Goal: Transaction & Acquisition: Purchase product/service

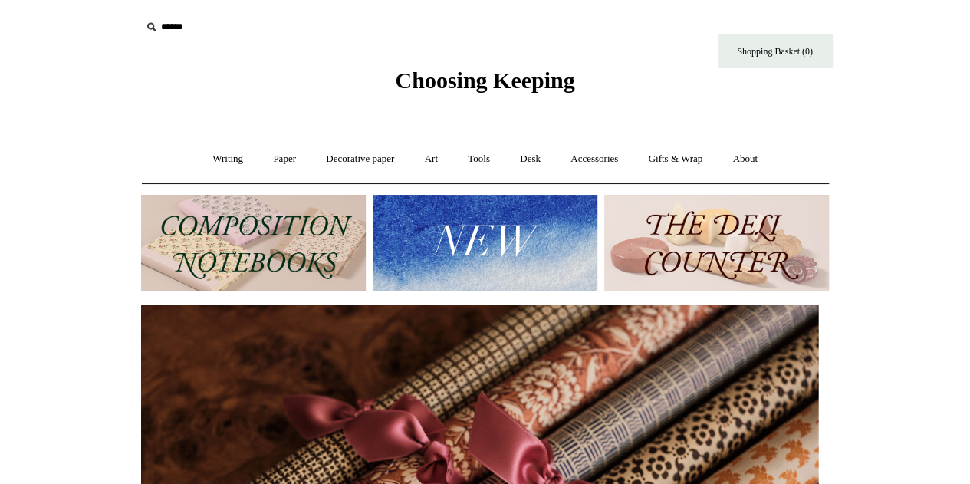
scroll to position [151, 0]
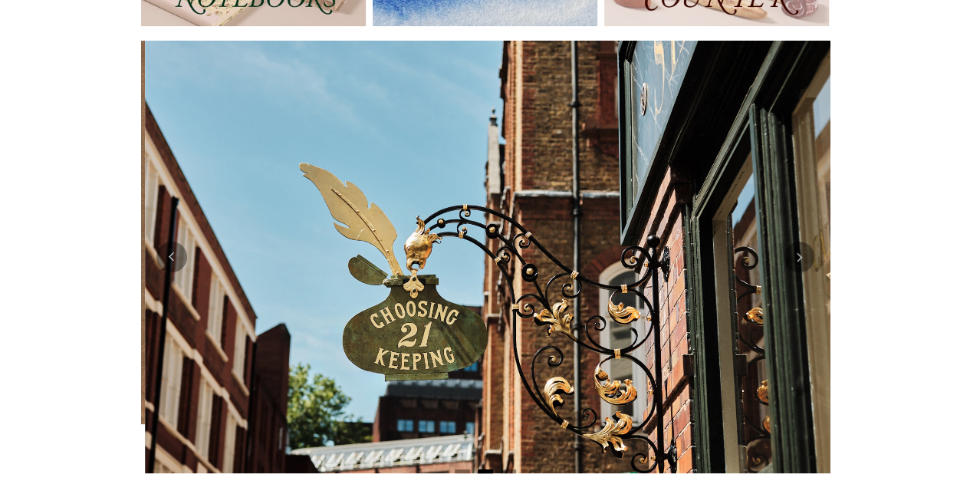
scroll to position [0, 689]
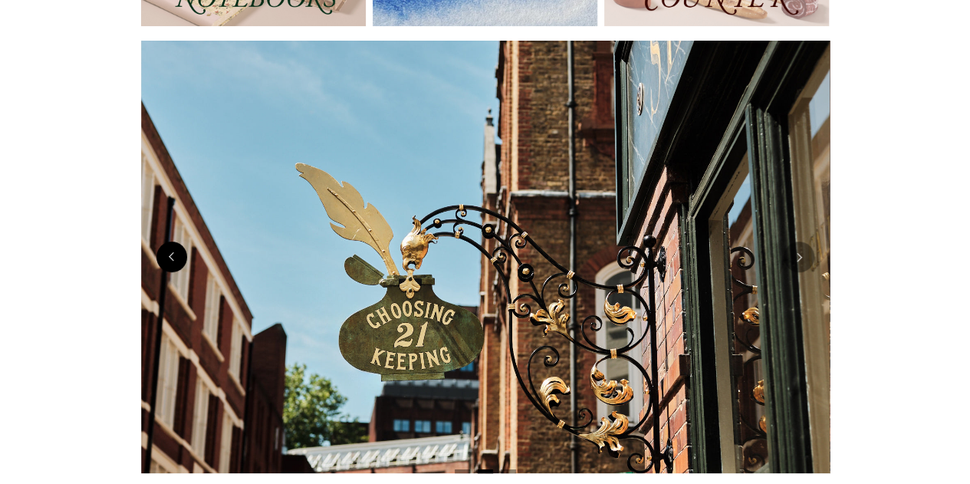
click at [178, 260] on button "Previous" at bounding box center [171, 257] width 31 height 31
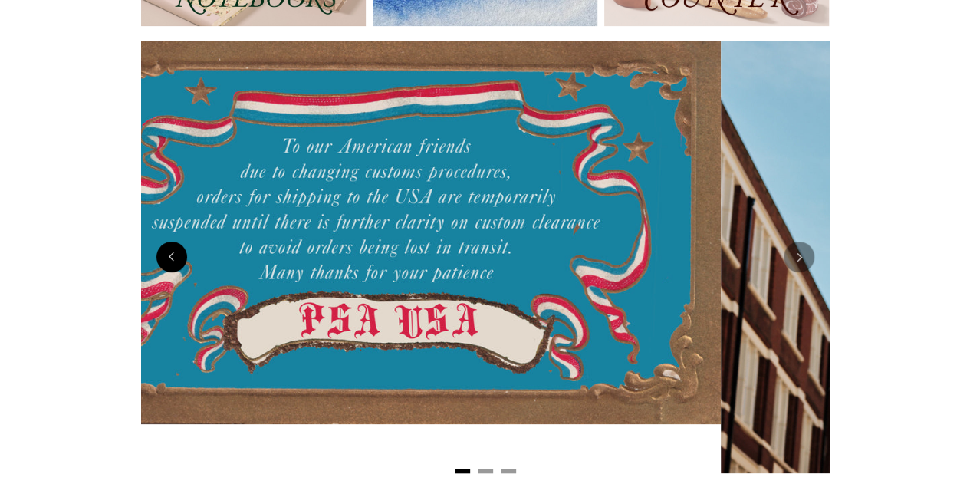
scroll to position [0, 0]
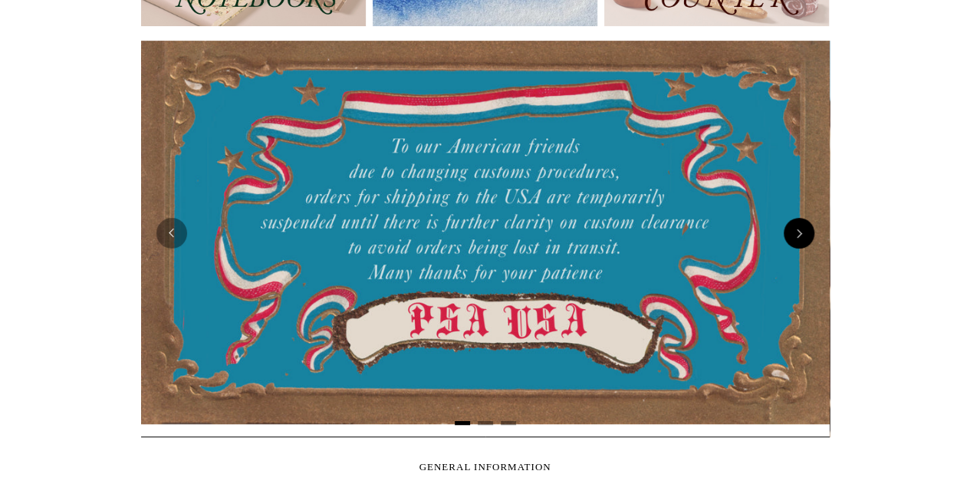
click at [799, 226] on button "Next" at bounding box center [799, 233] width 31 height 31
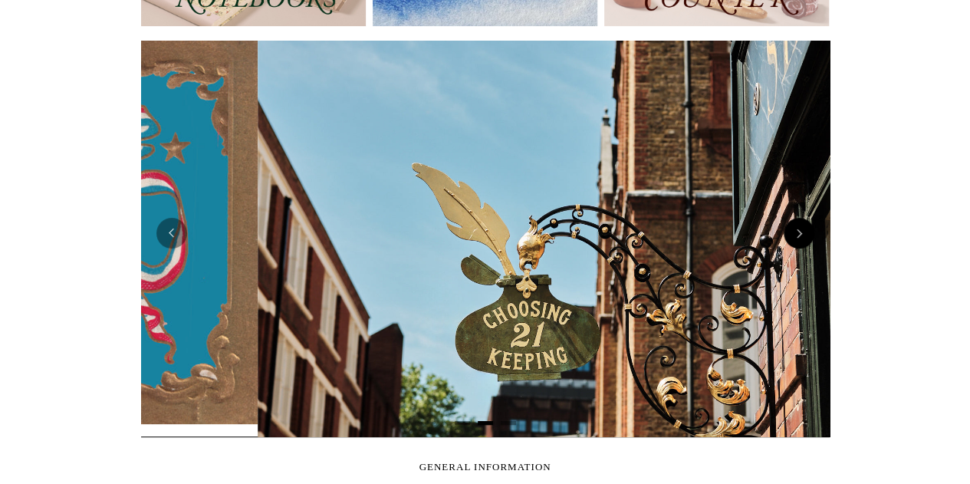
scroll to position [0, 689]
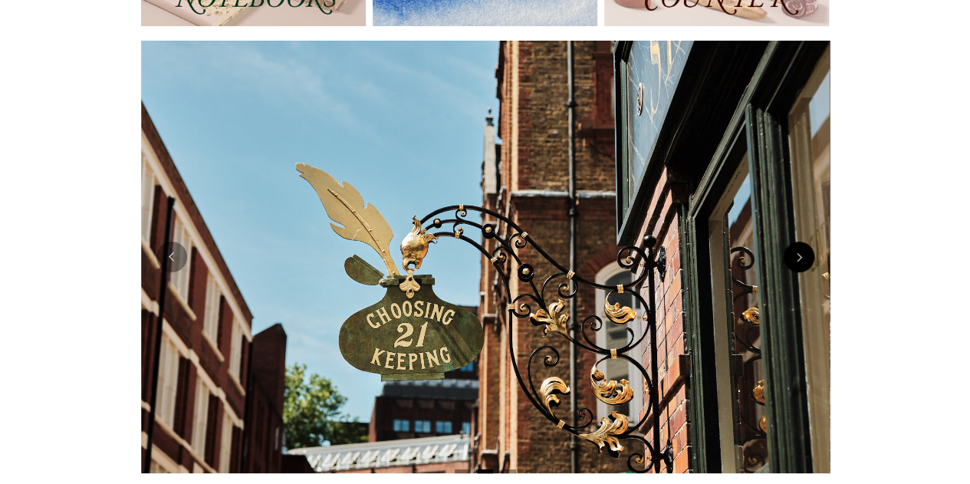
click at [799, 226] on img at bounding box center [485, 257] width 689 height 433
click at [797, 255] on button "Next" at bounding box center [799, 257] width 31 height 31
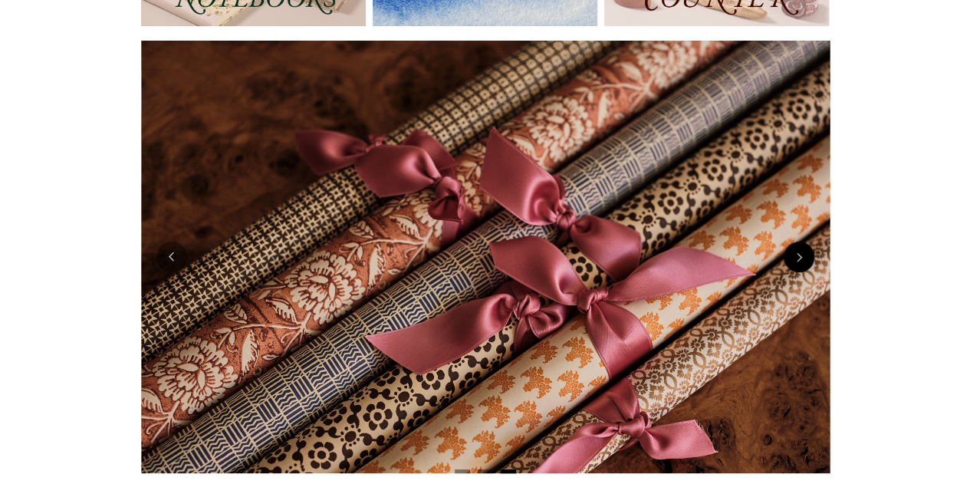
click at [797, 255] on button "Next" at bounding box center [799, 257] width 31 height 31
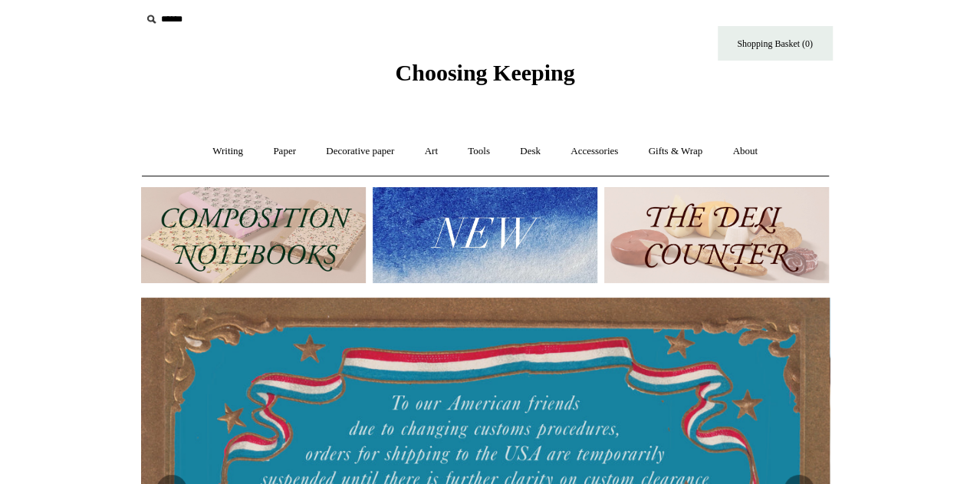
scroll to position [7, 0]
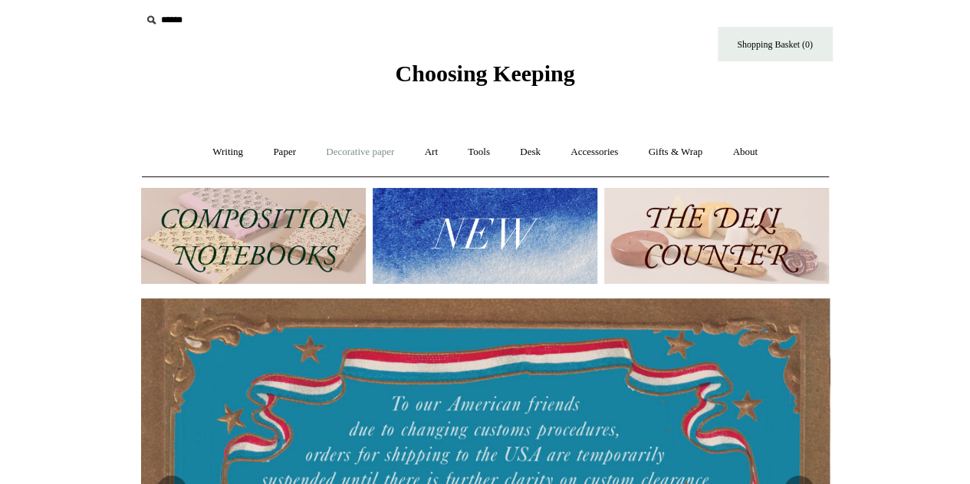
click at [351, 140] on link "Decorative paper +" at bounding box center [360, 152] width 96 height 41
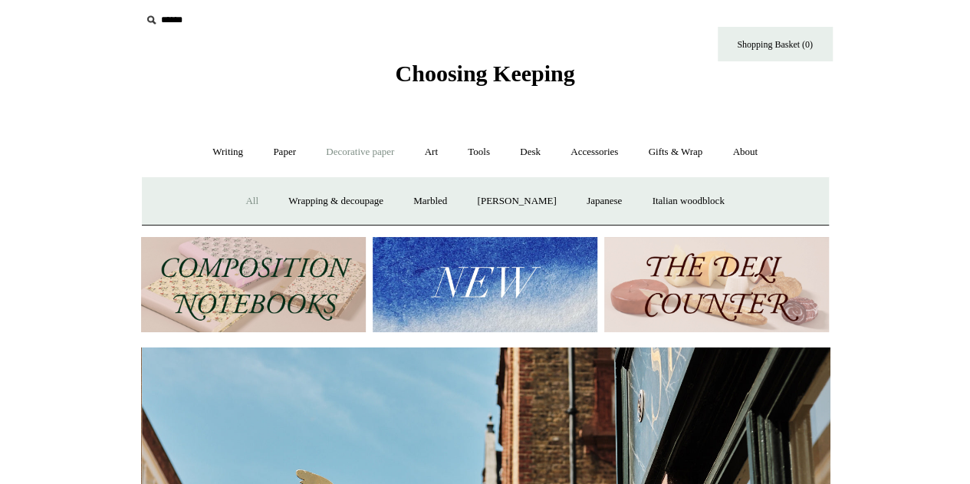
scroll to position [0, 689]
click at [232, 203] on link "All" at bounding box center [252, 201] width 41 height 41
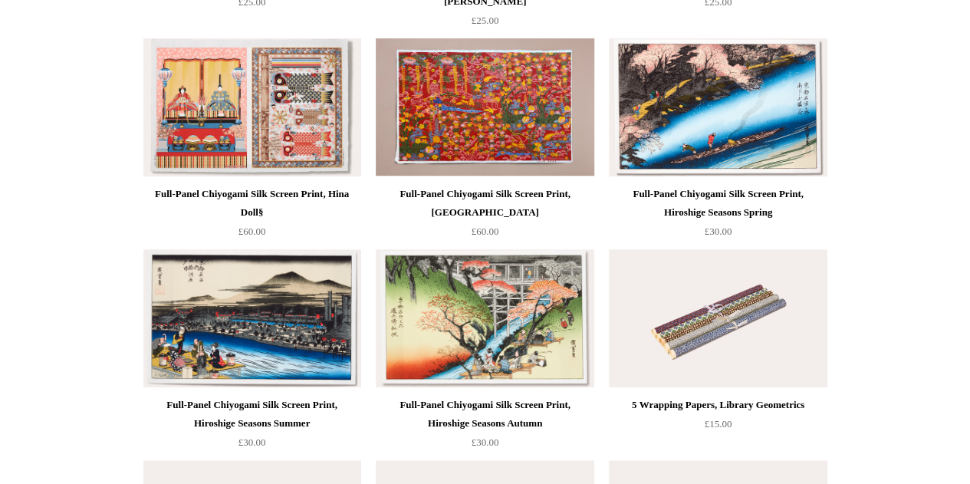
scroll to position [3508, 0]
